Goal: Obtain resource: Download file/media

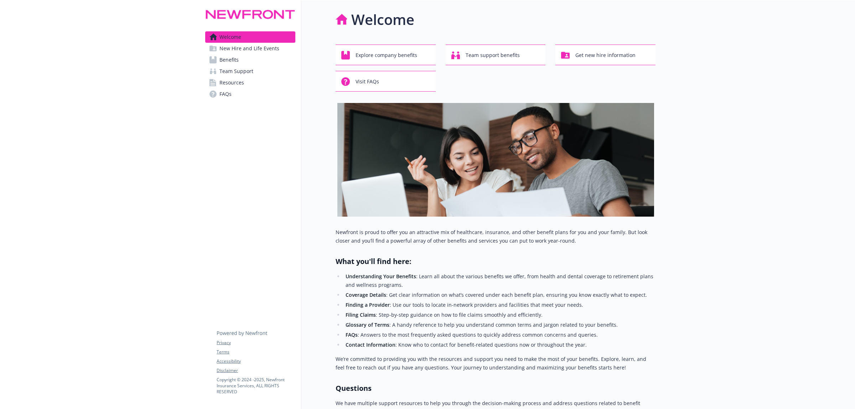
click at [241, 60] on link "Benefits" at bounding box center [250, 59] width 90 height 11
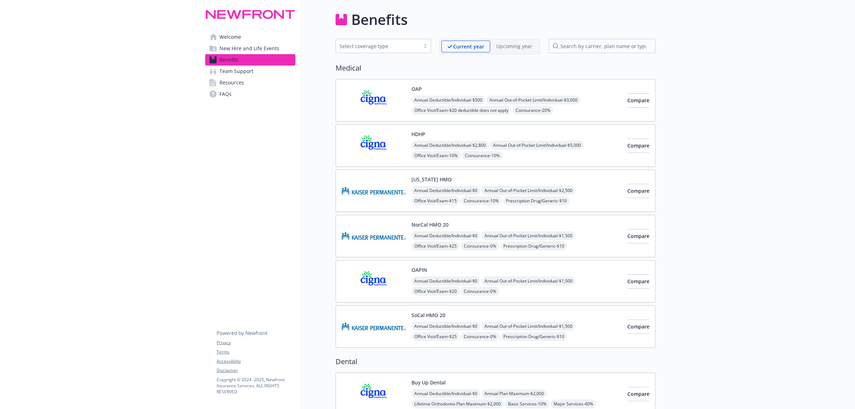
click at [454, 98] on span "Annual Deductible/Individual - $500" at bounding box center [449, 99] width 74 height 9
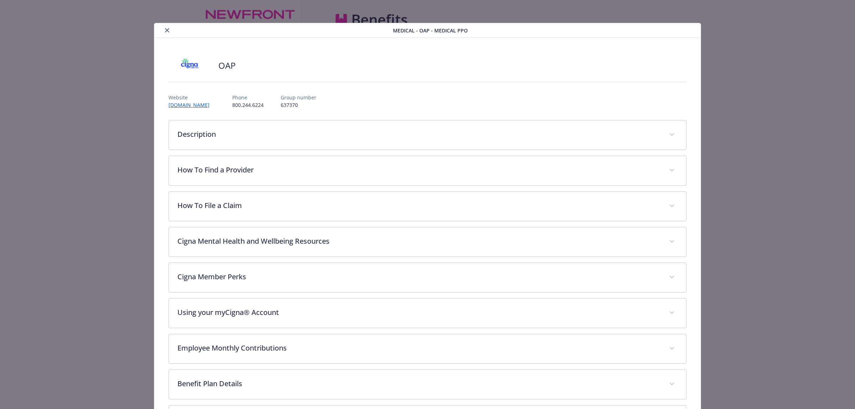
scroll to position [21, 0]
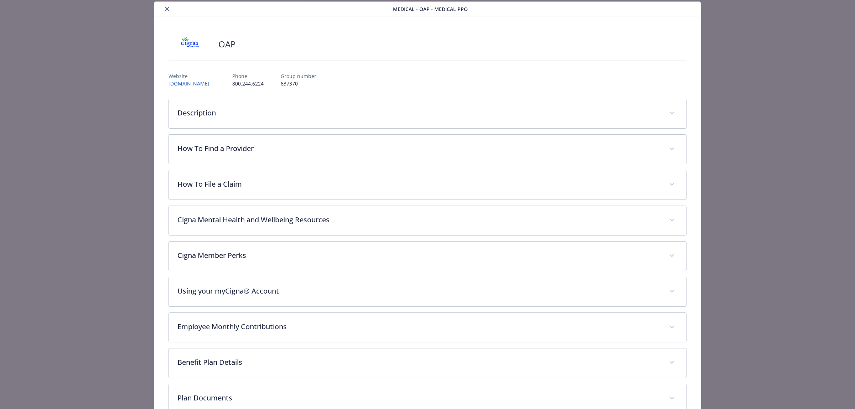
click at [165, 6] on button "close" at bounding box center [167, 9] width 9 height 9
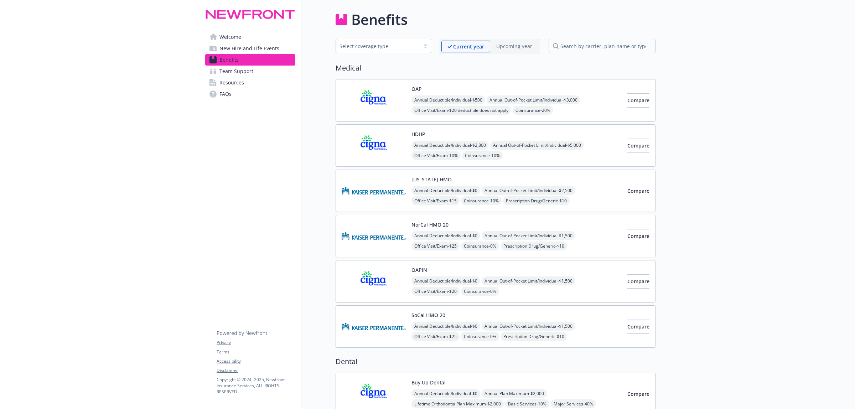
click at [424, 42] on div "Select coverage type" at bounding box center [383, 46] width 95 height 14
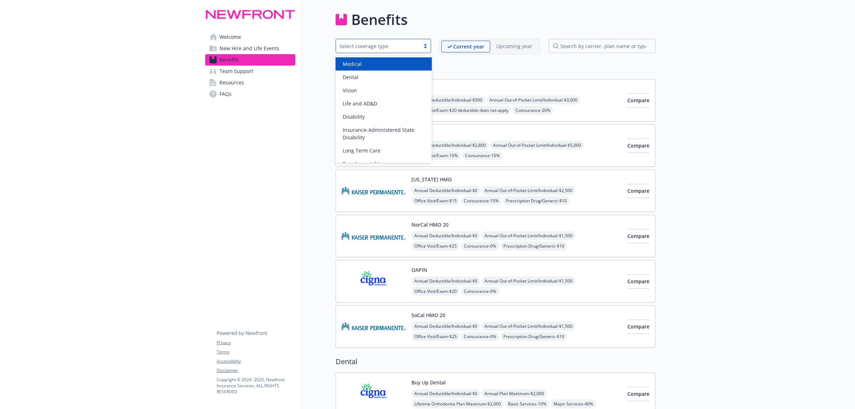
click at [376, 59] on div "Medical" at bounding box center [384, 63] width 96 height 13
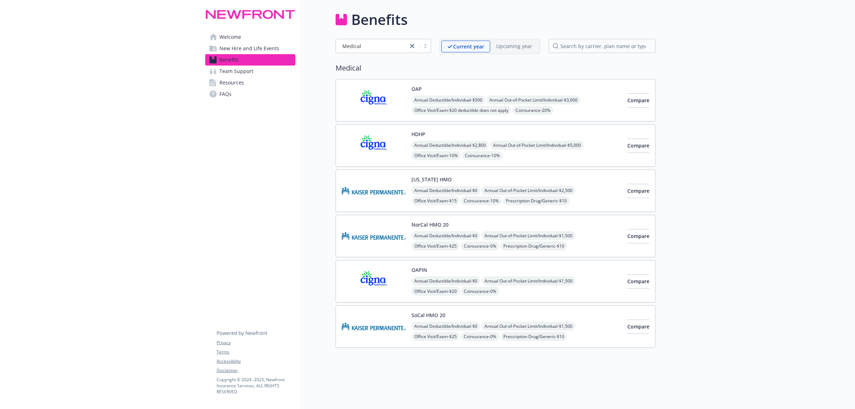
click at [241, 82] on span "Resources" at bounding box center [231, 82] width 25 height 11
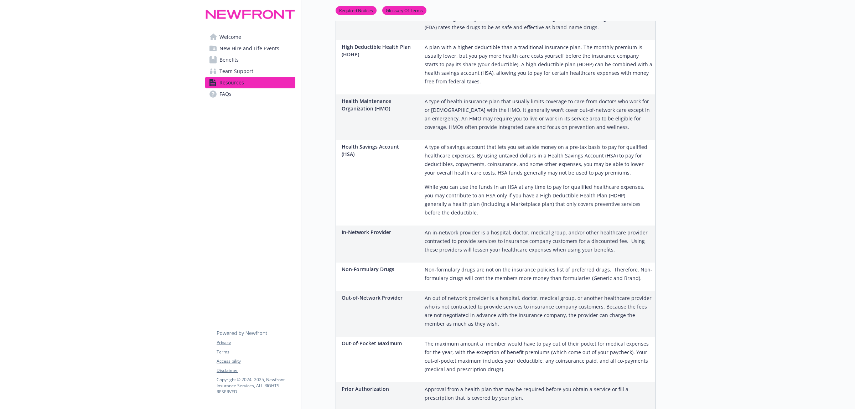
scroll to position [748, 0]
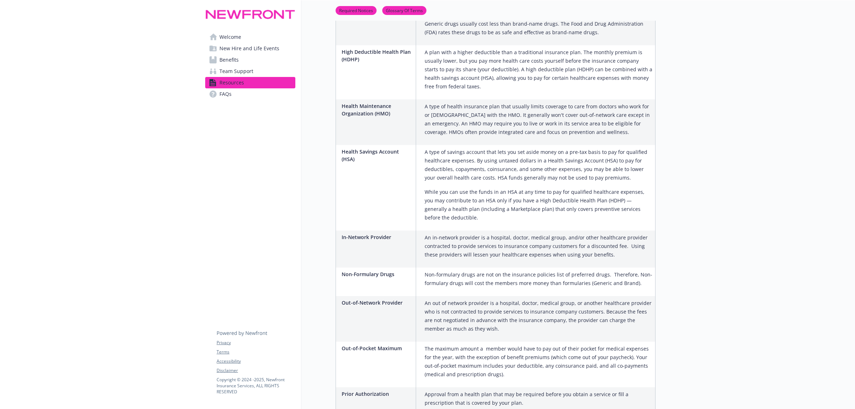
click at [242, 60] on link "Benefits" at bounding box center [250, 59] width 90 height 11
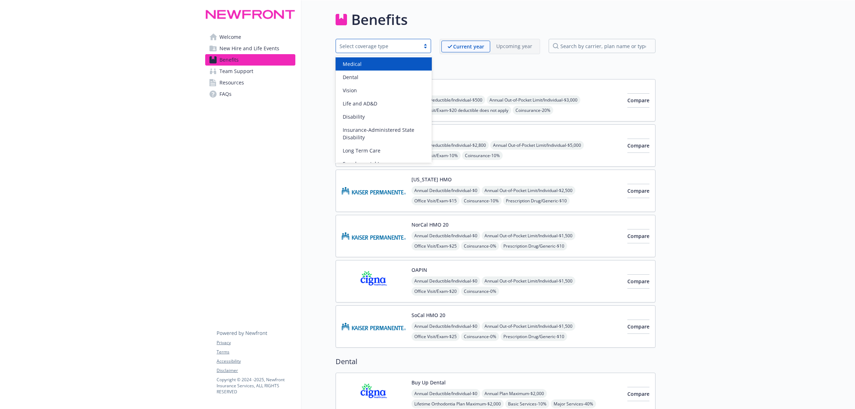
click at [409, 43] on div "Select coverage type" at bounding box center [378, 45] width 77 height 7
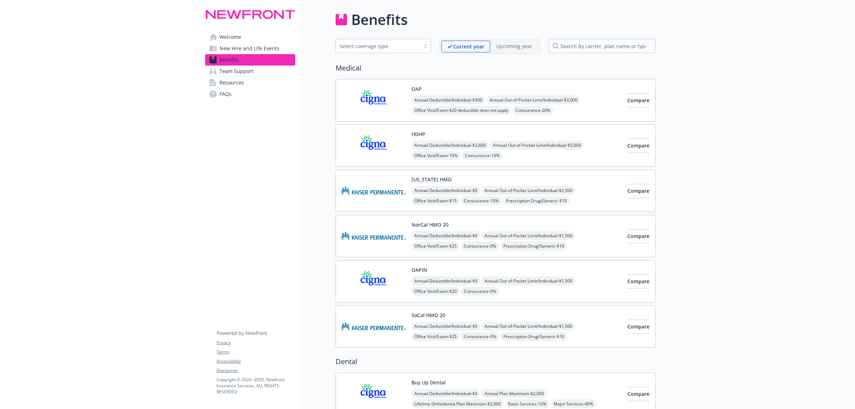
click at [242, 33] on link "Welcome" at bounding box center [250, 36] width 90 height 11
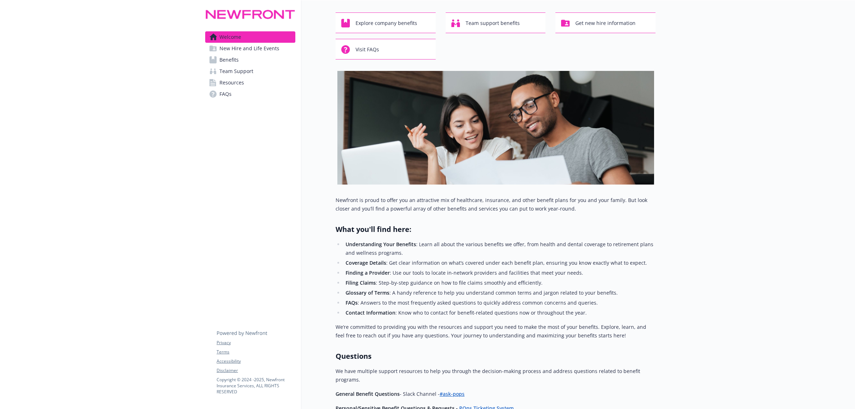
scroll to position [25, 0]
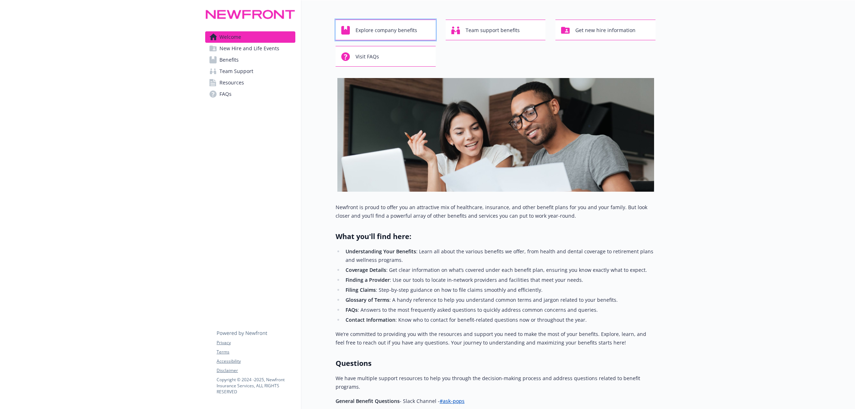
click at [386, 29] on span "Explore company benefits" at bounding box center [387, 31] width 62 height 14
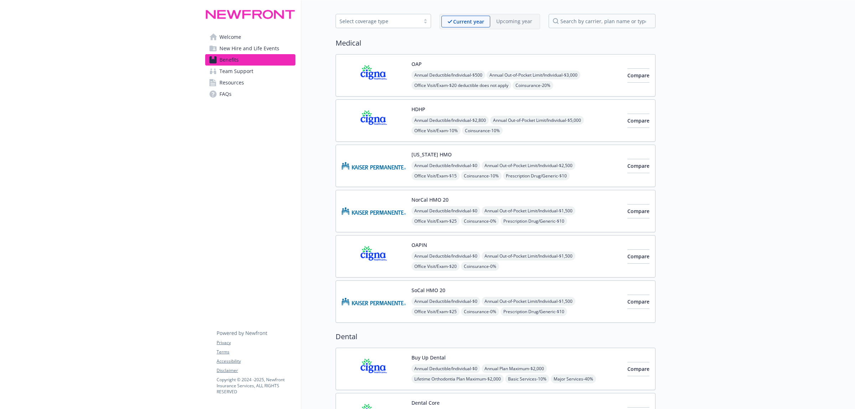
click at [243, 37] on link "Welcome" at bounding box center [250, 36] width 90 height 11
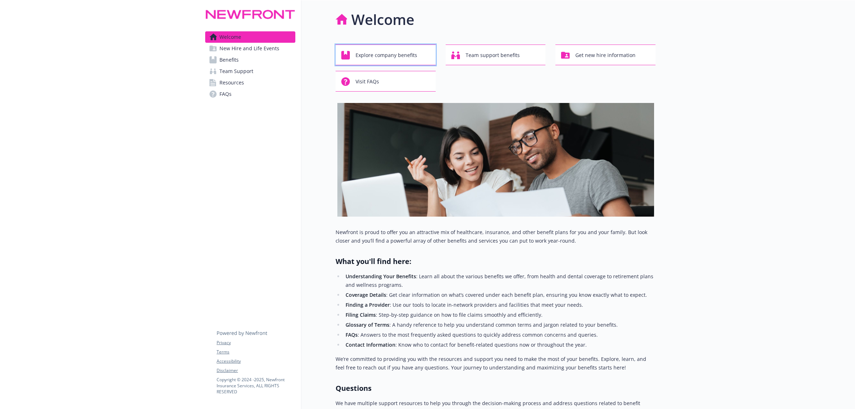
click at [401, 53] on span "Explore company benefits" at bounding box center [387, 55] width 62 height 14
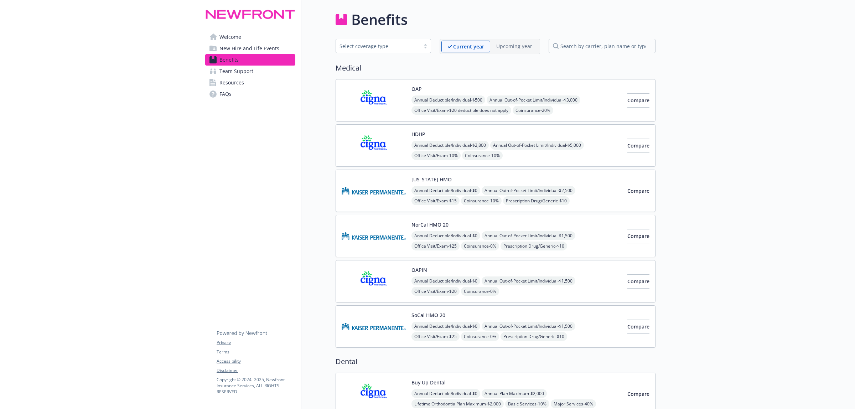
click at [537, 102] on span "Annual Out-of-Pocket Limit/Individual - $3,000" at bounding box center [534, 99] width 94 height 9
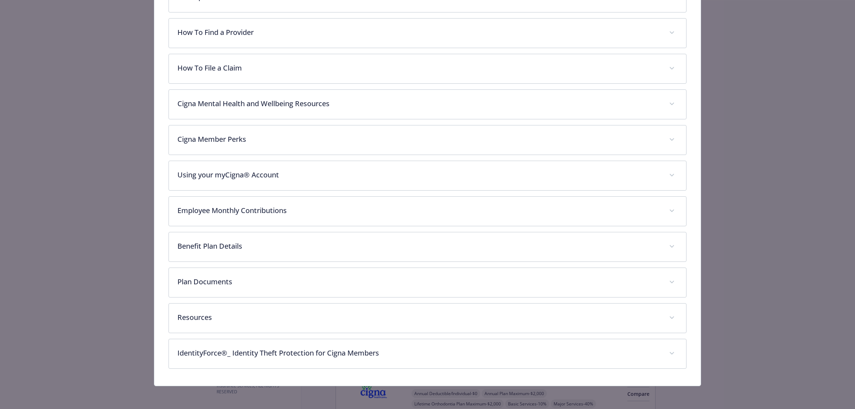
scroll to position [139, 0]
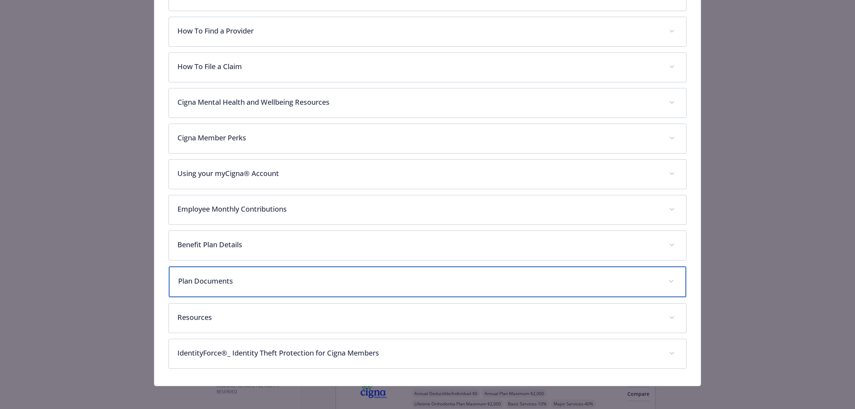
click at [226, 279] on p "Plan Documents" at bounding box center [419, 281] width 482 height 11
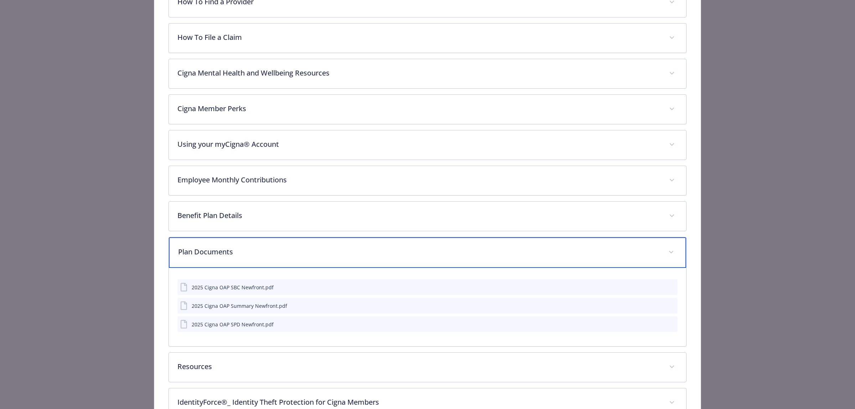
scroll to position [184, 0]
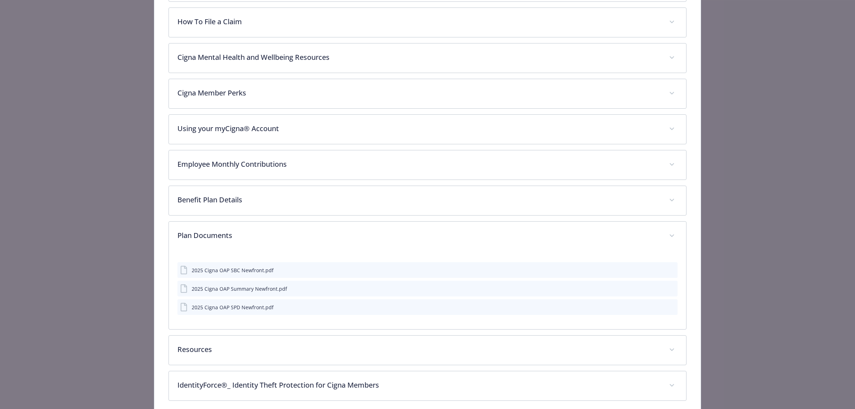
click at [656, 270] on icon "download file" at bounding box center [659, 270] width 6 height 6
